Goal: Task Accomplishment & Management: Complete application form

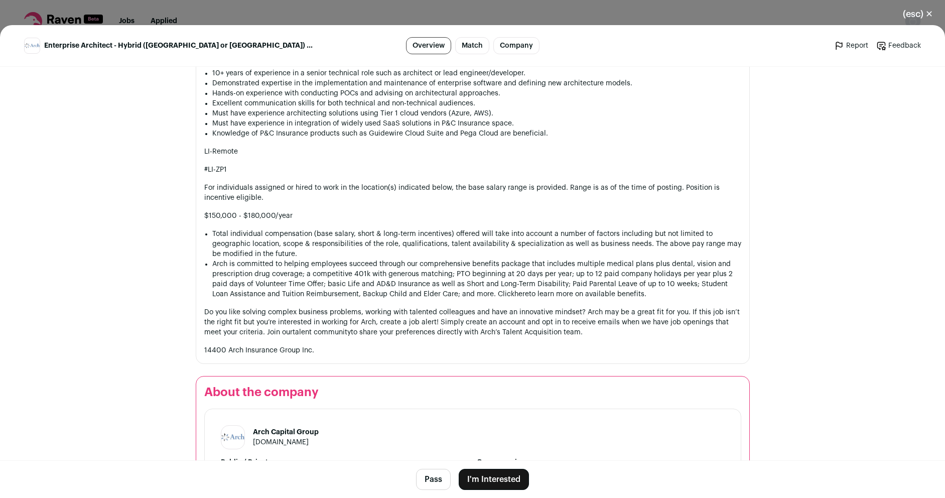
scroll to position [1011, 0]
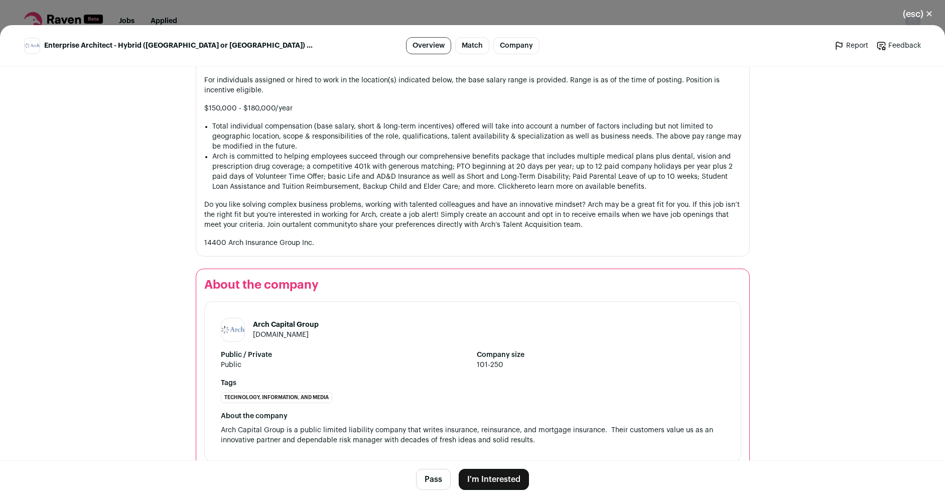
click at [489, 482] on button "I'm Interested" at bounding box center [494, 479] width 70 height 21
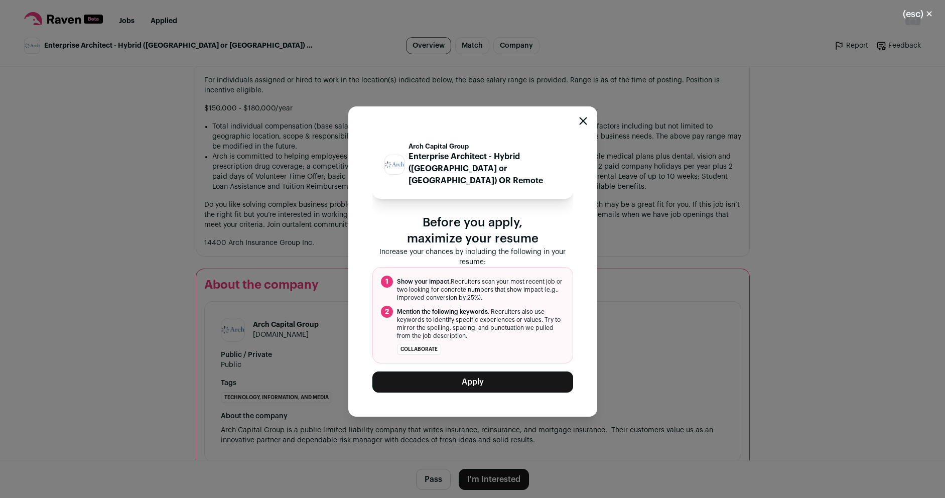
click at [480, 378] on button "Apply" at bounding box center [472, 381] width 201 height 21
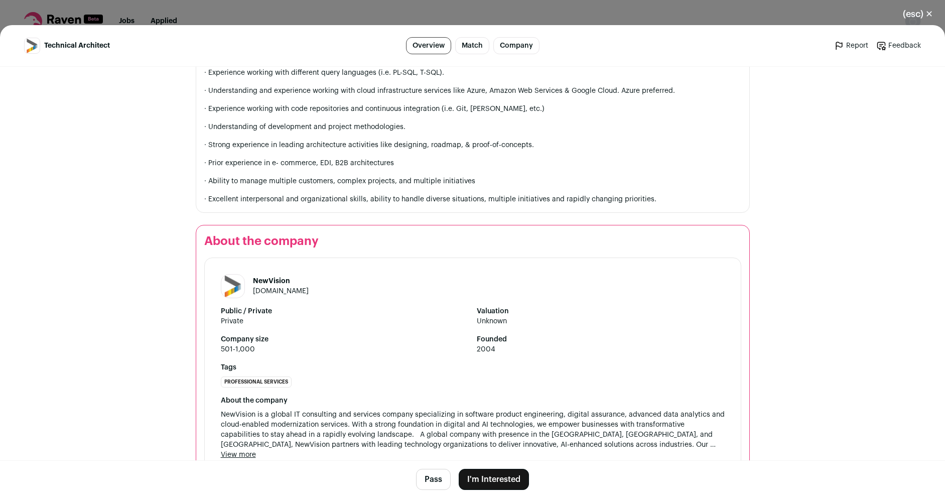
scroll to position [1501, 0]
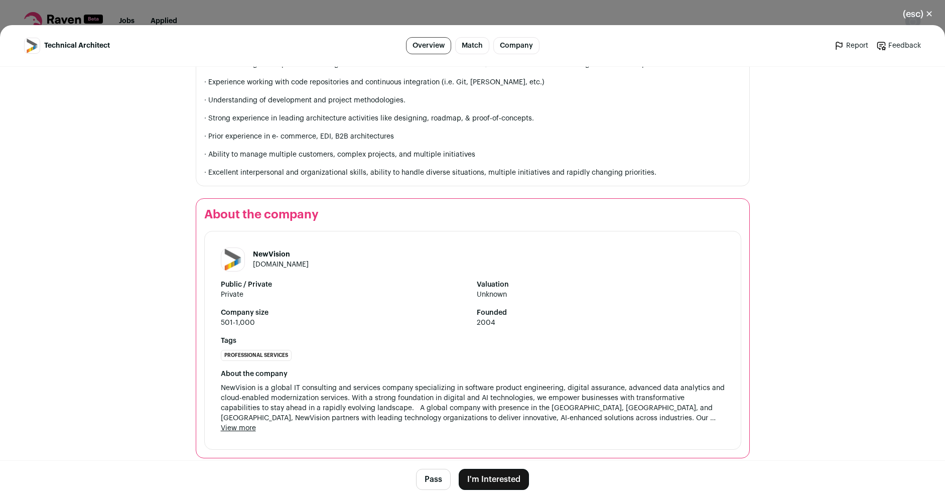
click at [489, 478] on button "I'm Interested" at bounding box center [494, 479] width 70 height 21
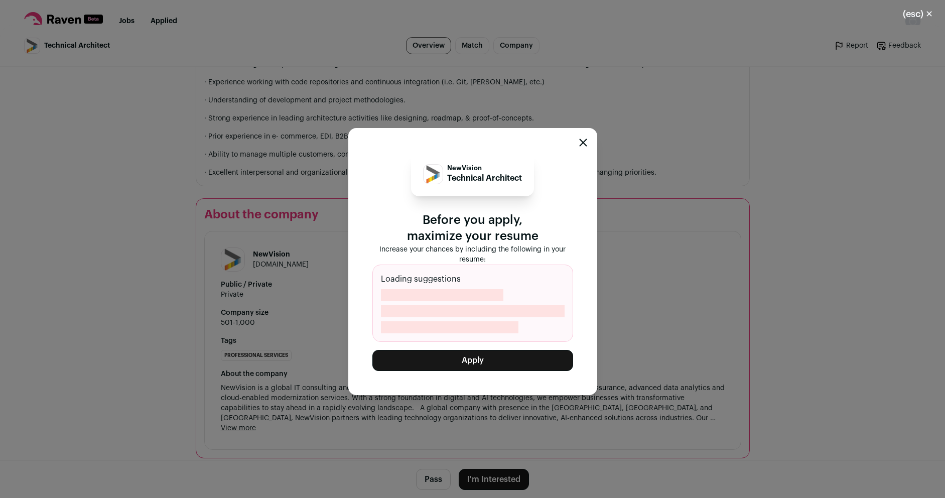
click at [487, 363] on button "Apply" at bounding box center [472, 360] width 201 height 21
